Goal: Task Accomplishment & Management: Use online tool/utility

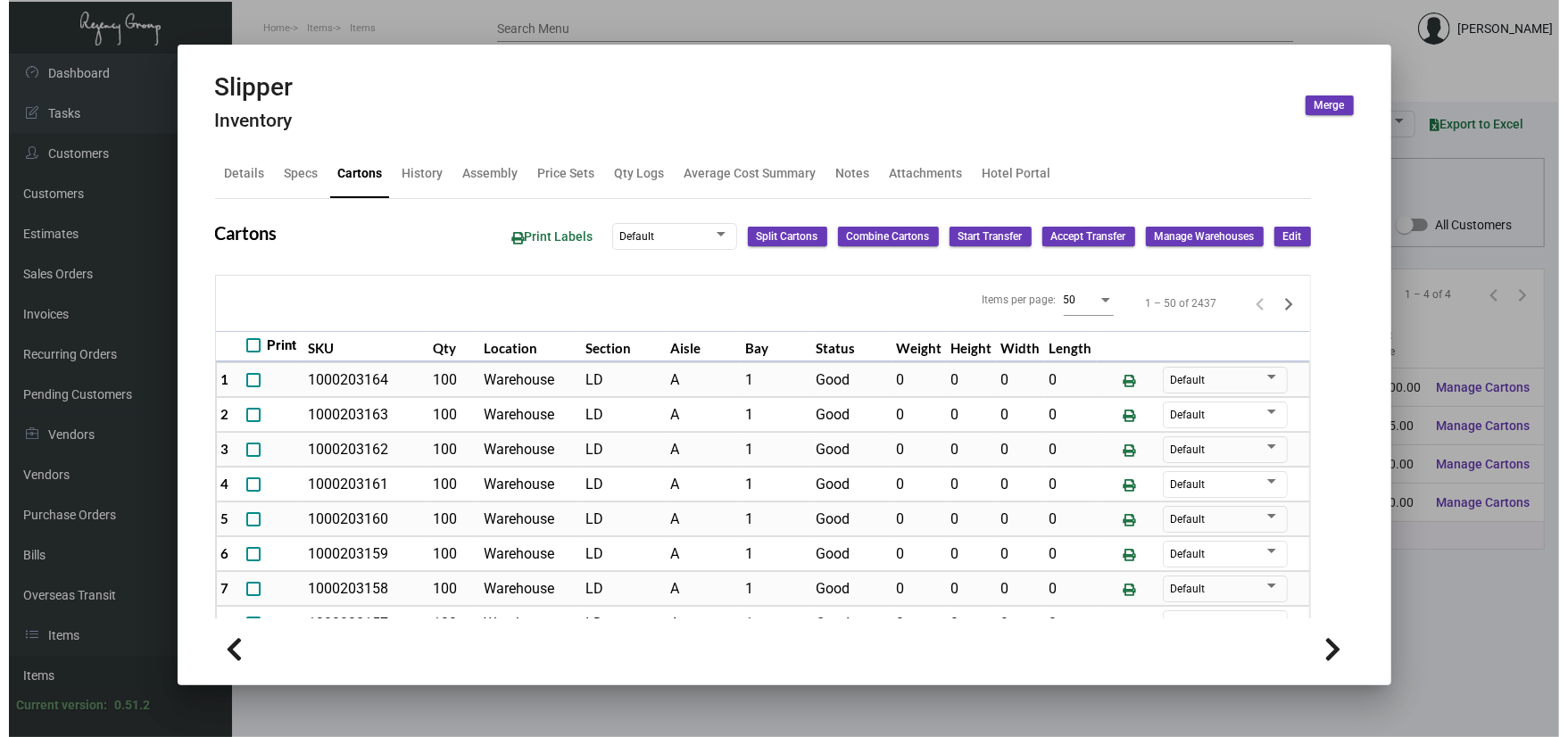
scroll to position [952, 0]
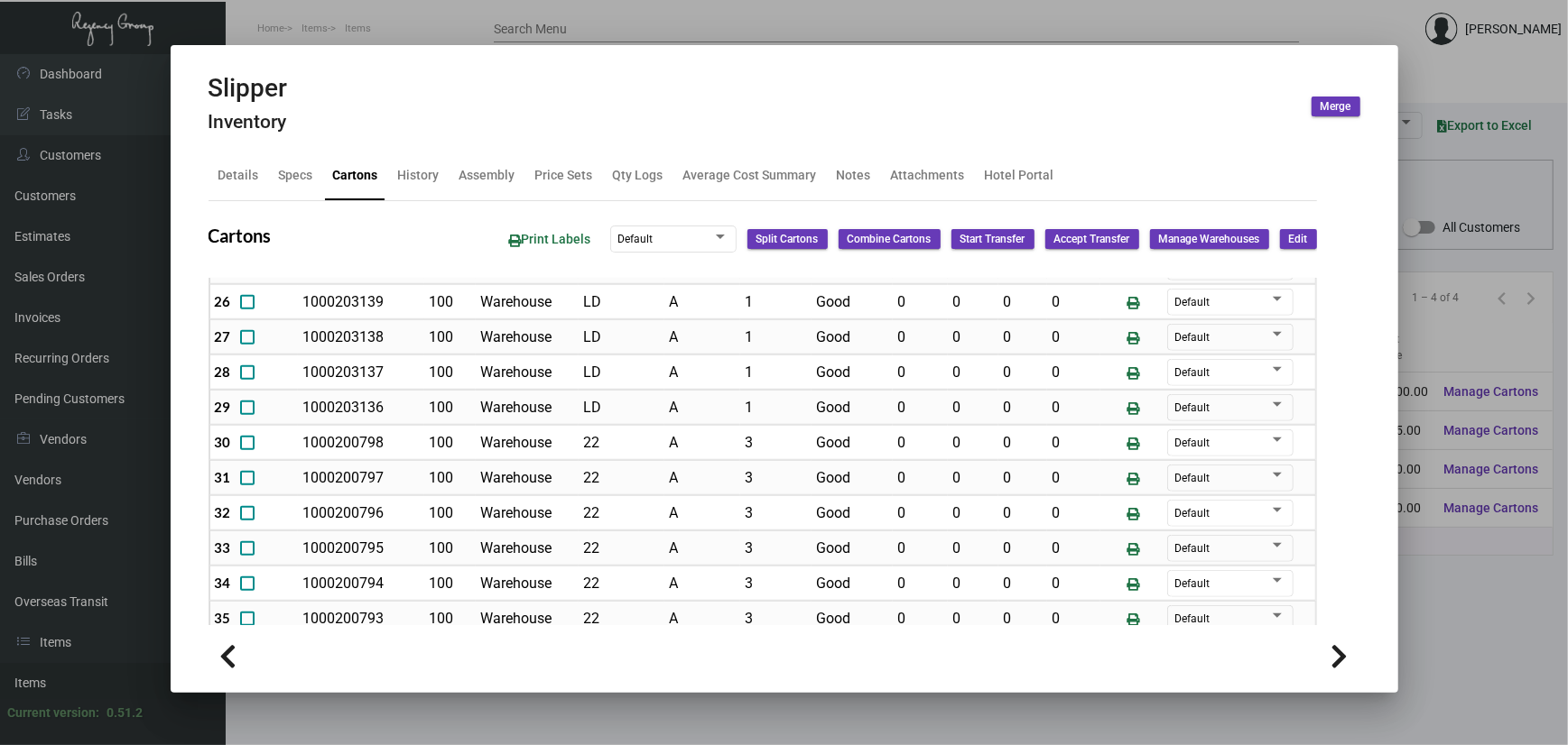
click at [157, 52] on div at bounding box center [784, 372] width 1568 height 745
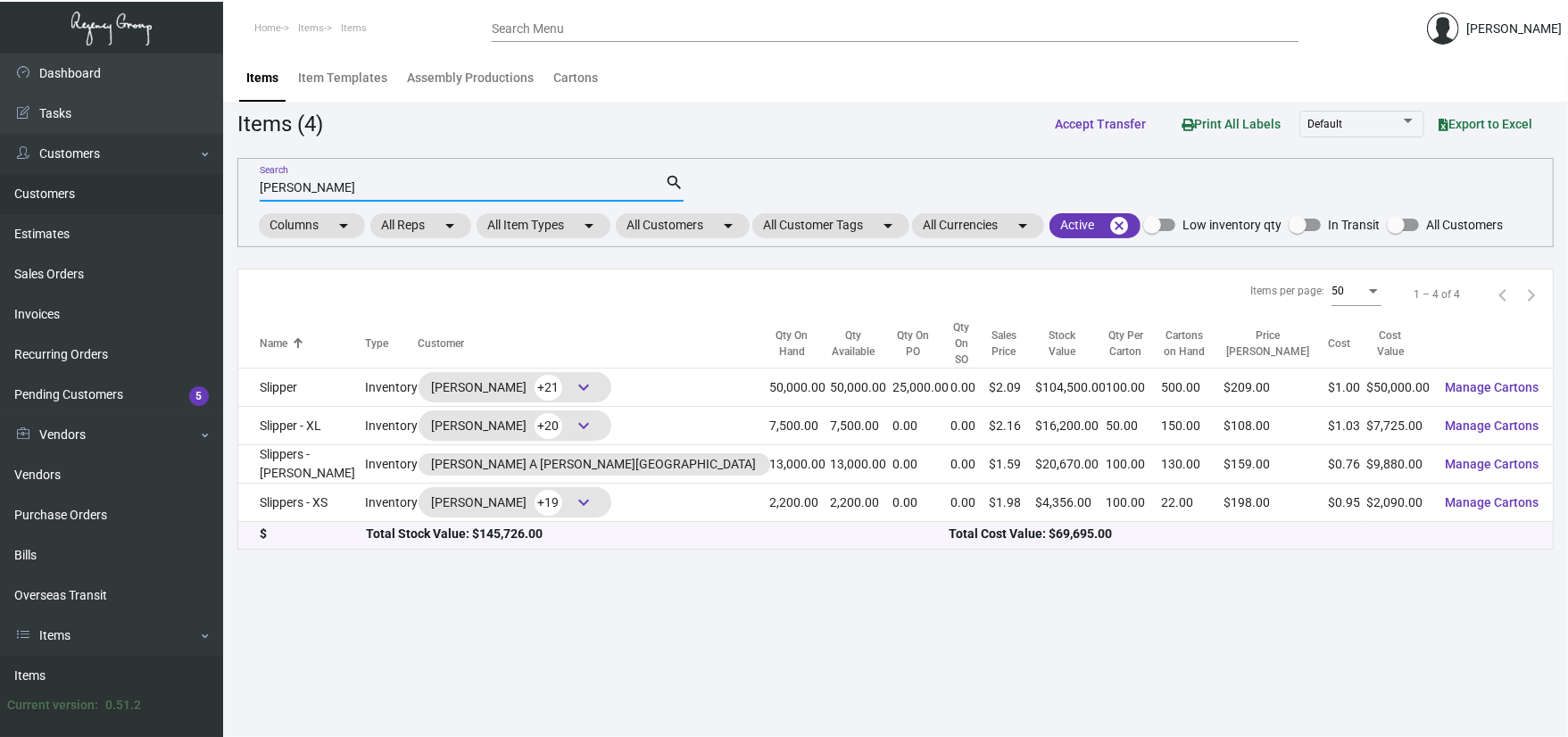
drag, startPoint x: 426, startPoint y: 186, endPoint x: 0, endPoint y: 194, distance: 426.1
click at [0, 205] on html "Home Items Items Search Menu [PERSON_NAME] Dashboard Dashboard Tasks Customers …" at bounding box center [784, 368] width 1568 height 737
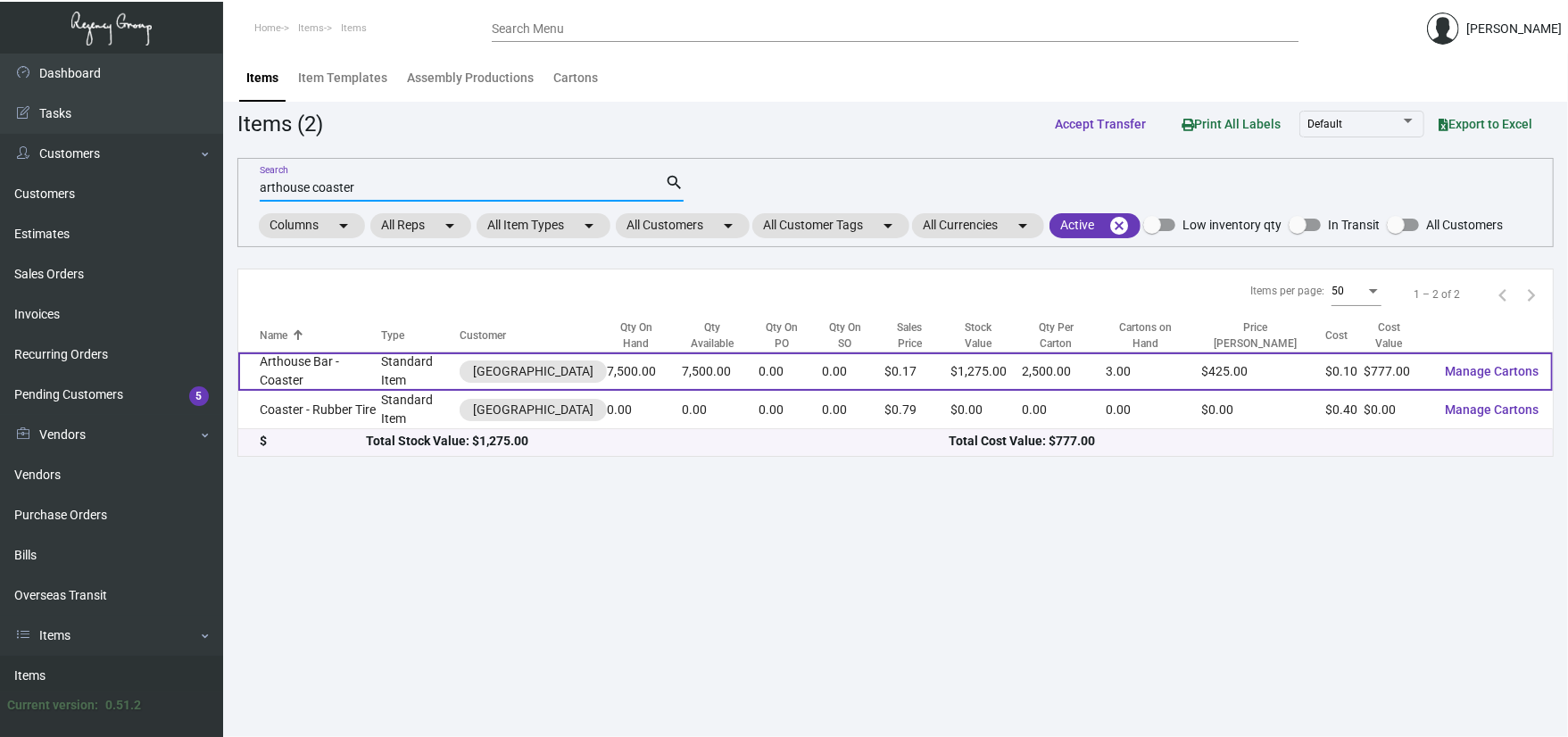
type input "arthouse coaster"
click at [351, 355] on td "Arthouse Bar - Coaster" at bounding box center [309, 371] width 143 height 38
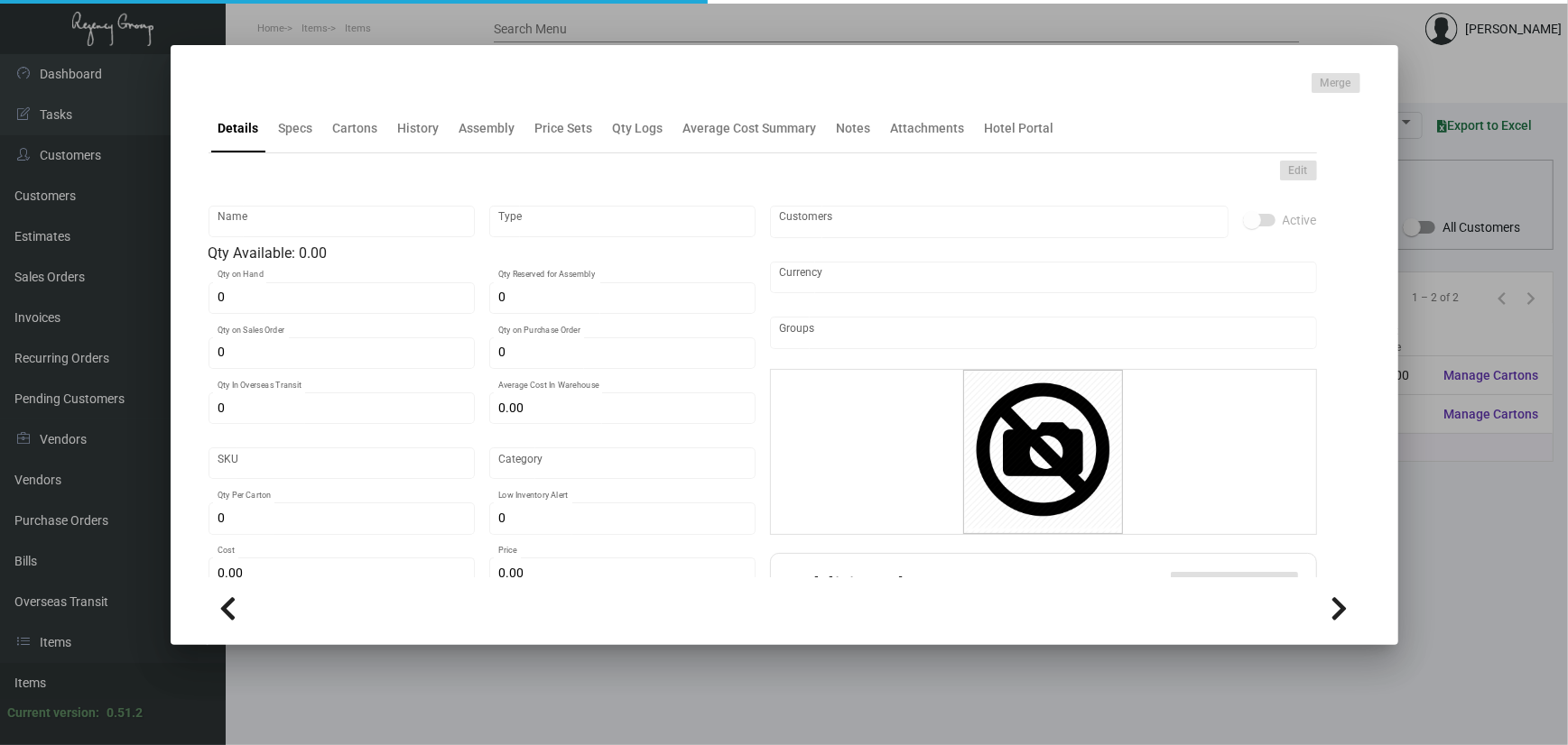
type input "Arthouse Bar - Coaster"
type input "Standard Item"
type input "7,500"
type input "$ 0.1036"
type input "039016-Coaster-67"
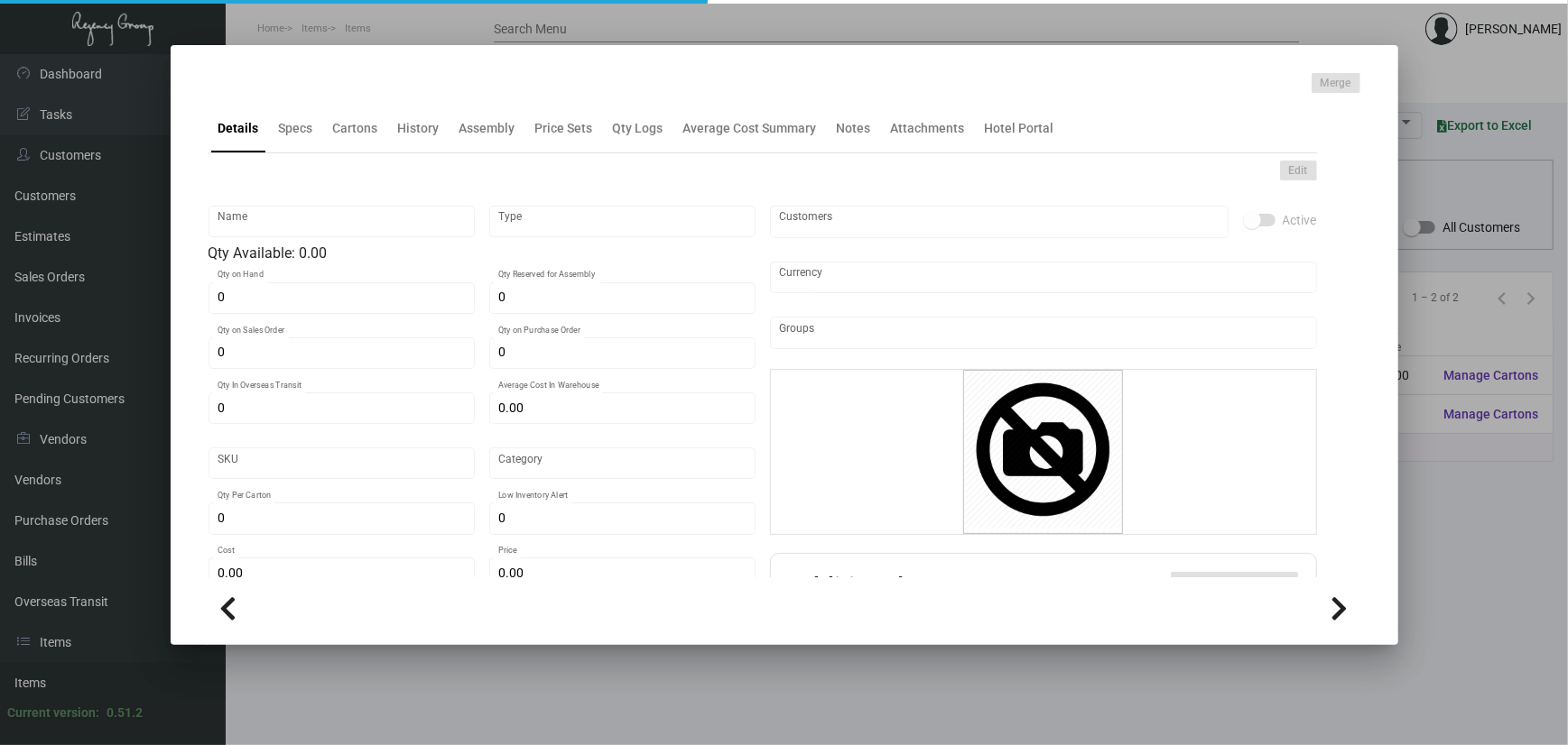
type input "Standard"
type input "2,500"
type input "$ 0.1036"
type input "$ 0.17"
checkbox input "true"
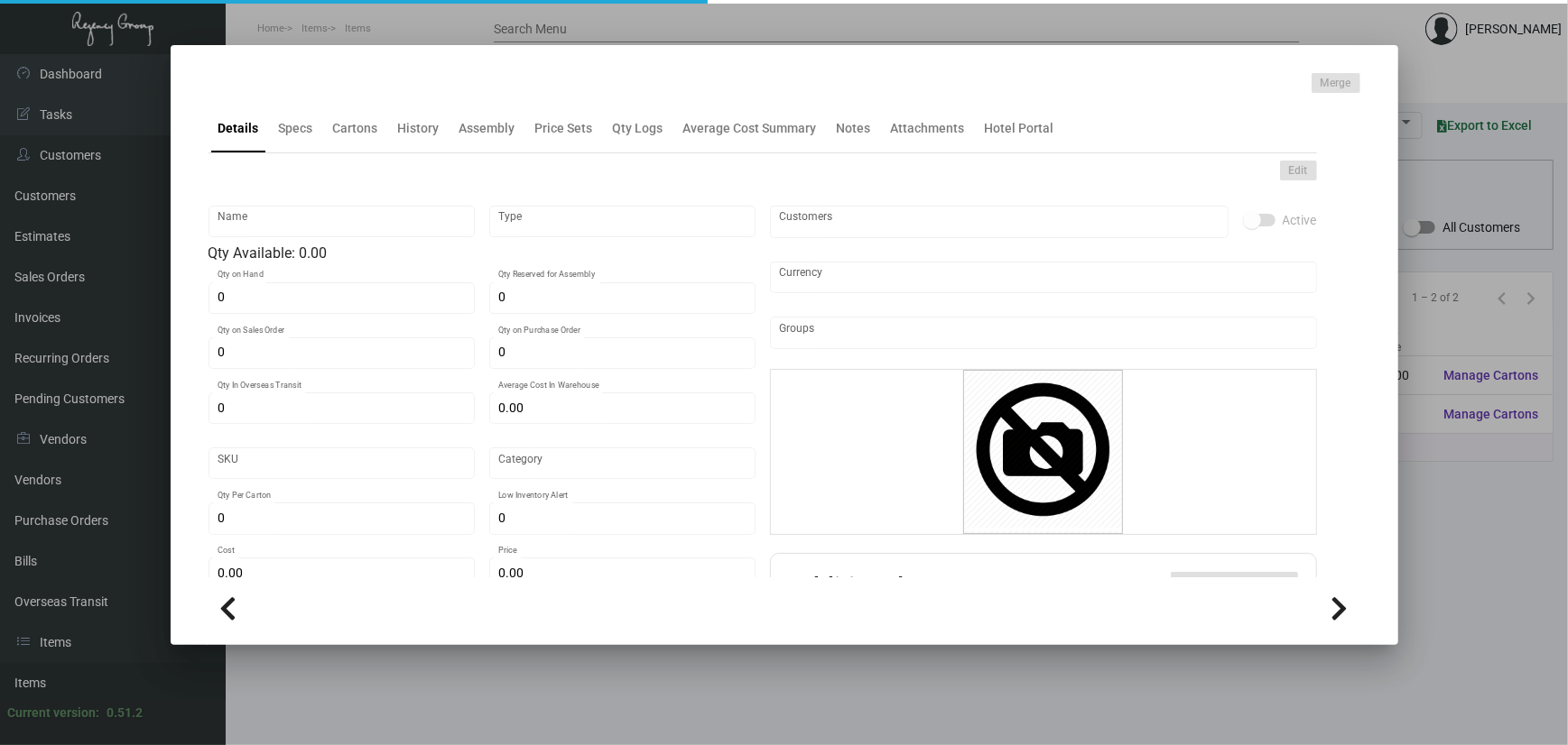
type input "United States Dollar $"
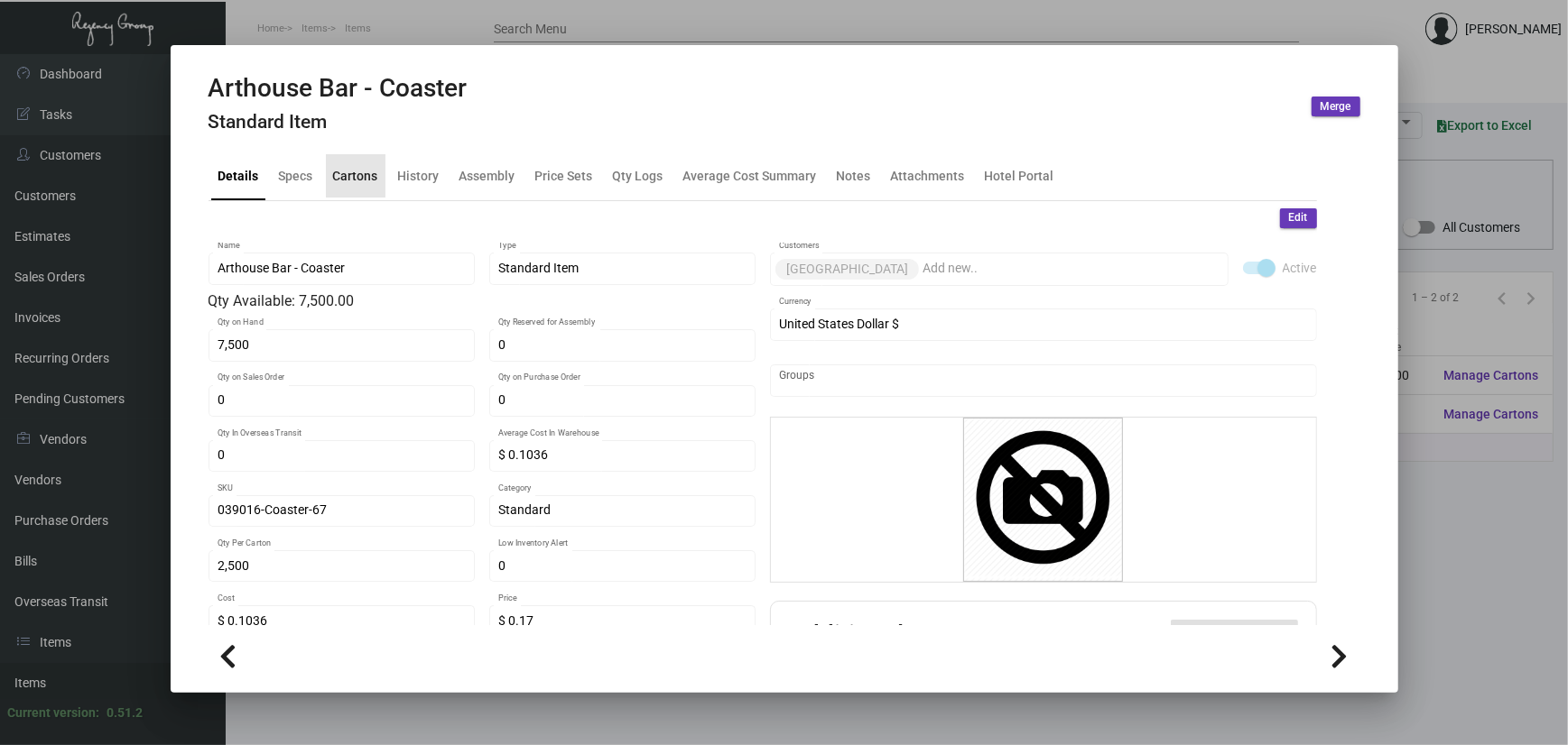
click at [357, 171] on div "Cartons" at bounding box center [355, 176] width 45 height 19
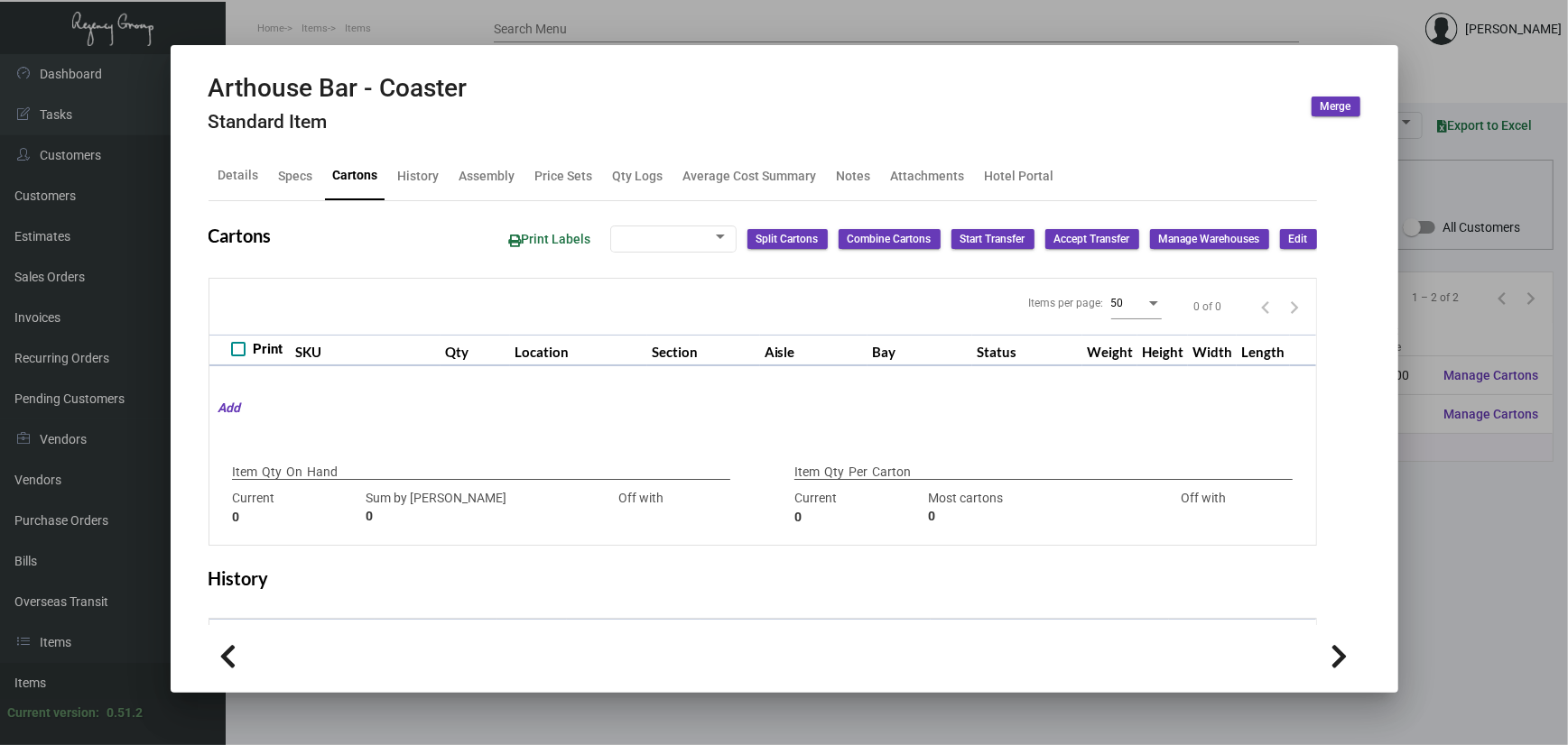
type input "7,500"
type input "10000"
type input "-2500"
type input "2,500"
type input "2500"
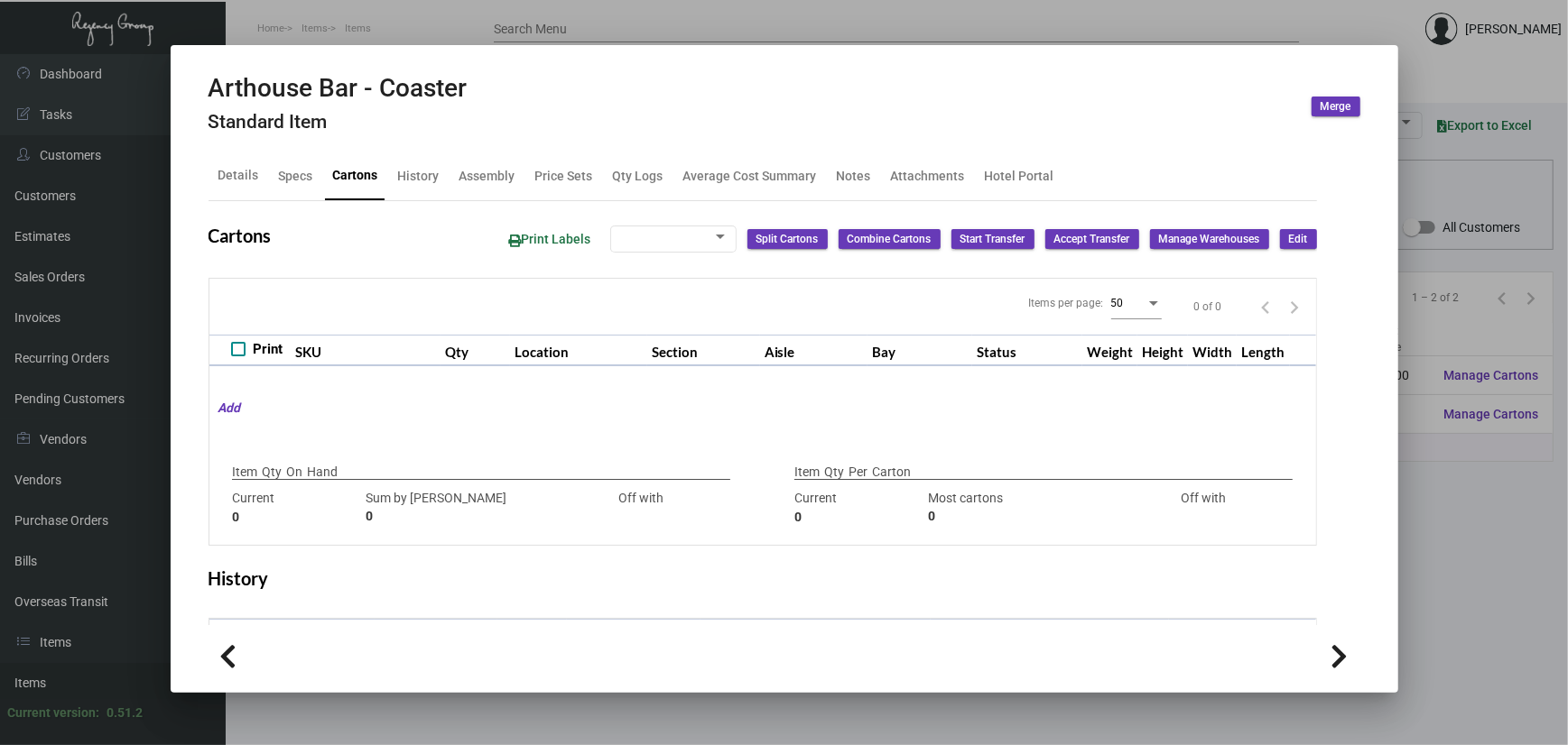
type input "0"
